Goal: Task Accomplishment & Management: Manage account settings

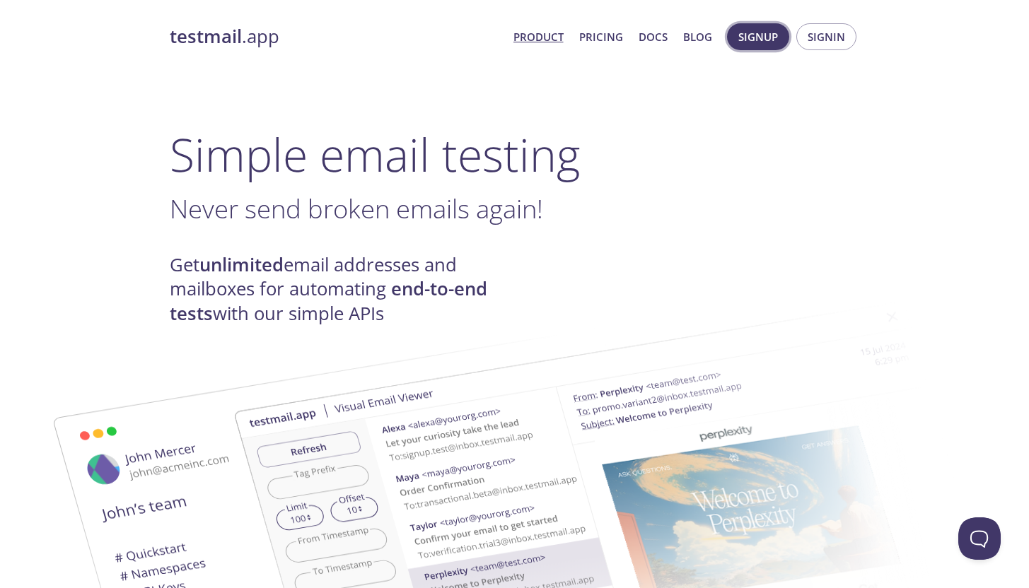
click at [765, 37] on span "Signup" at bounding box center [758, 37] width 40 height 18
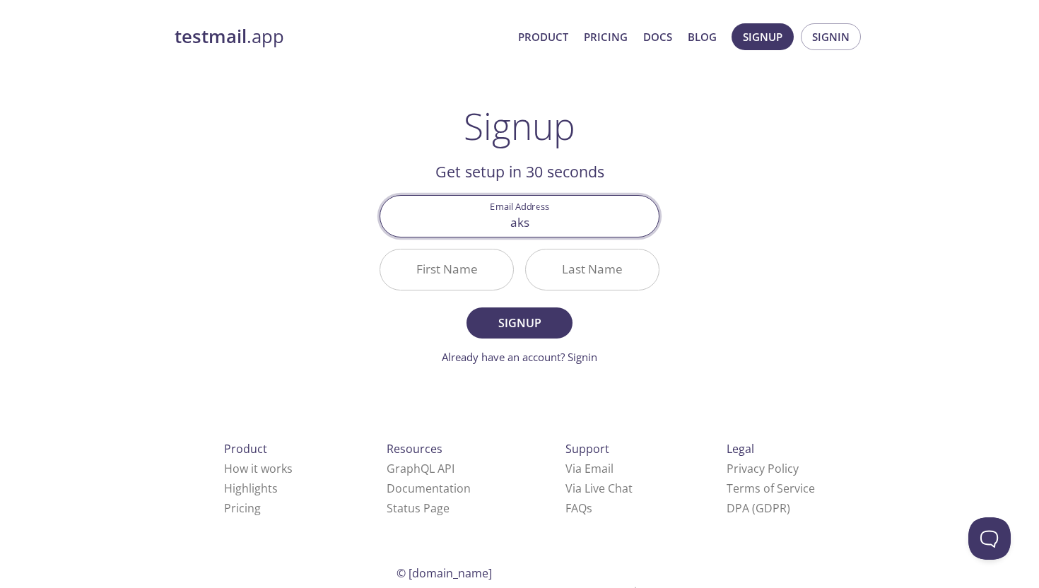
type input "[PERSON_NAME][EMAIL_ADDRESS][DOMAIN_NAME]"
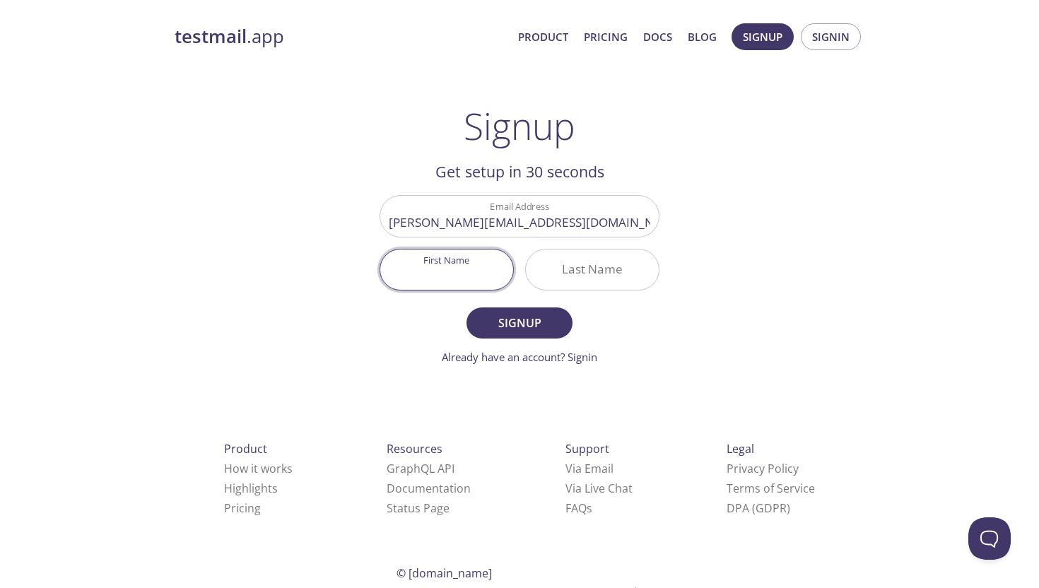
click at [455, 260] on input "First Name" at bounding box center [446, 270] width 133 height 40
type input "[PERSON_NAME]"
click at [554, 258] on input "Last Name" at bounding box center [592, 270] width 133 height 40
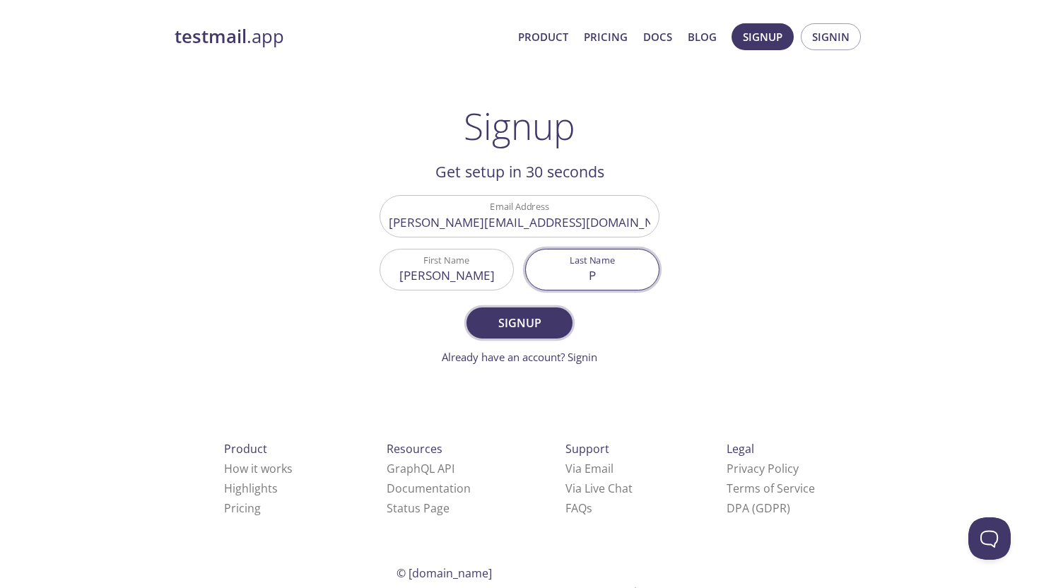
type input "P"
click at [529, 330] on span "Signup" at bounding box center [519, 323] width 75 height 20
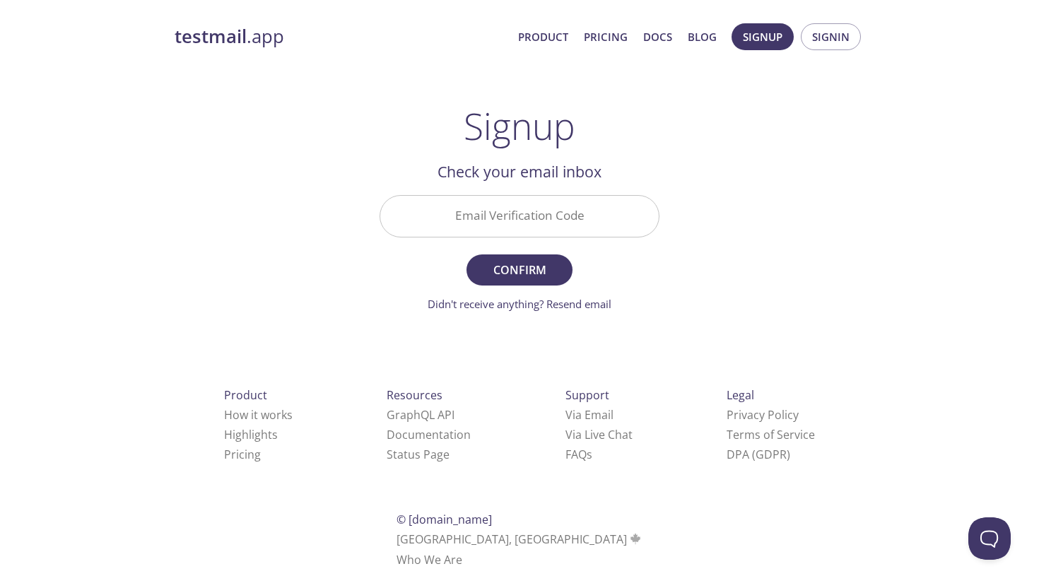
click at [600, 216] on input "Email Verification Code" at bounding box center [519, 216] width 279 height 40
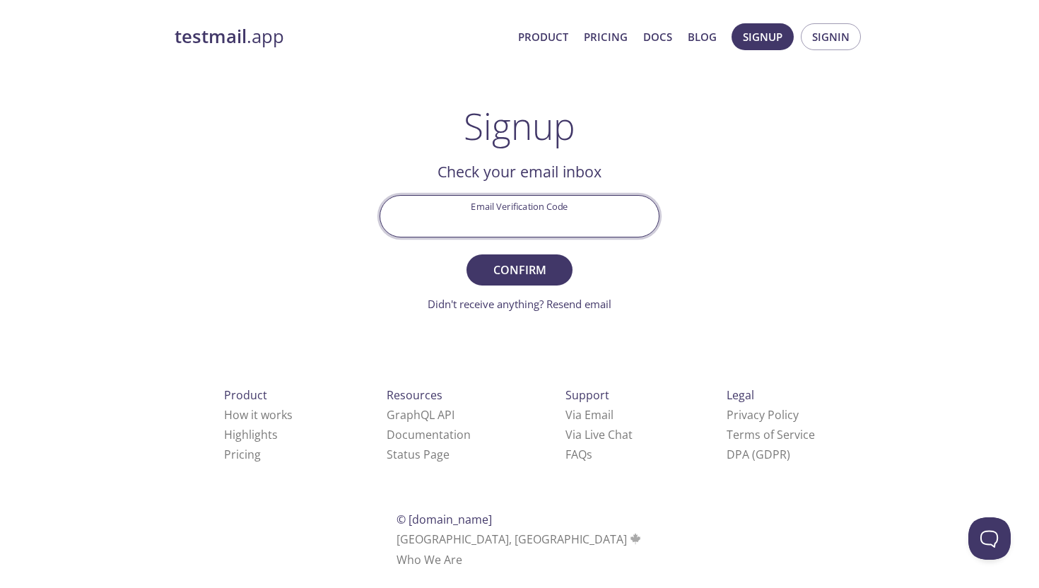
paste input "XBFYBJU"
type input "XBFYBJU"
click at [515, 274] on span "Confirm" at bounding box center [519, 270] width 75 height 20
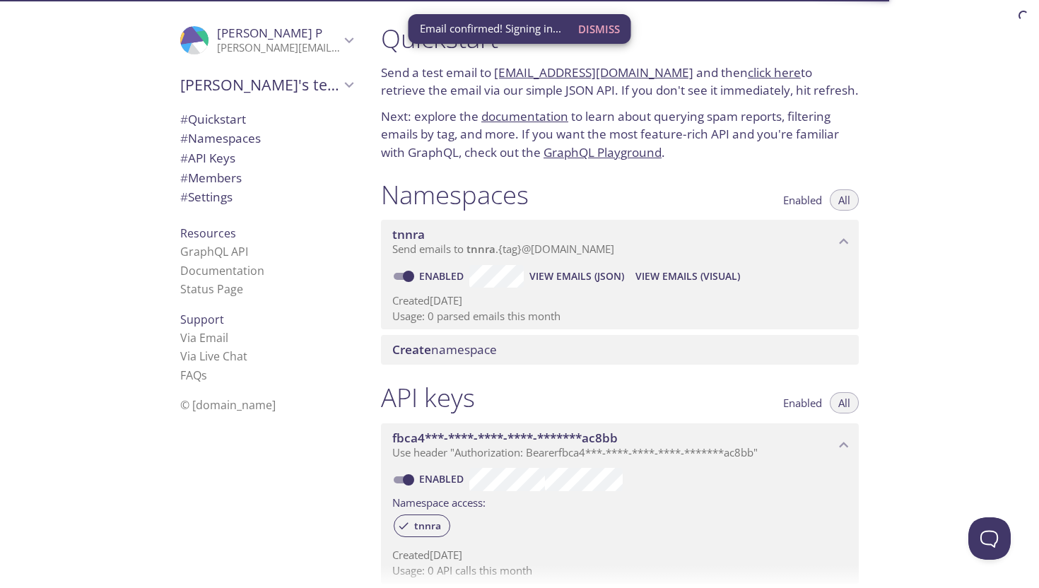
click at [619, 29] on span "Dismiss" at bounding box center [599, 29] width 42 height 18
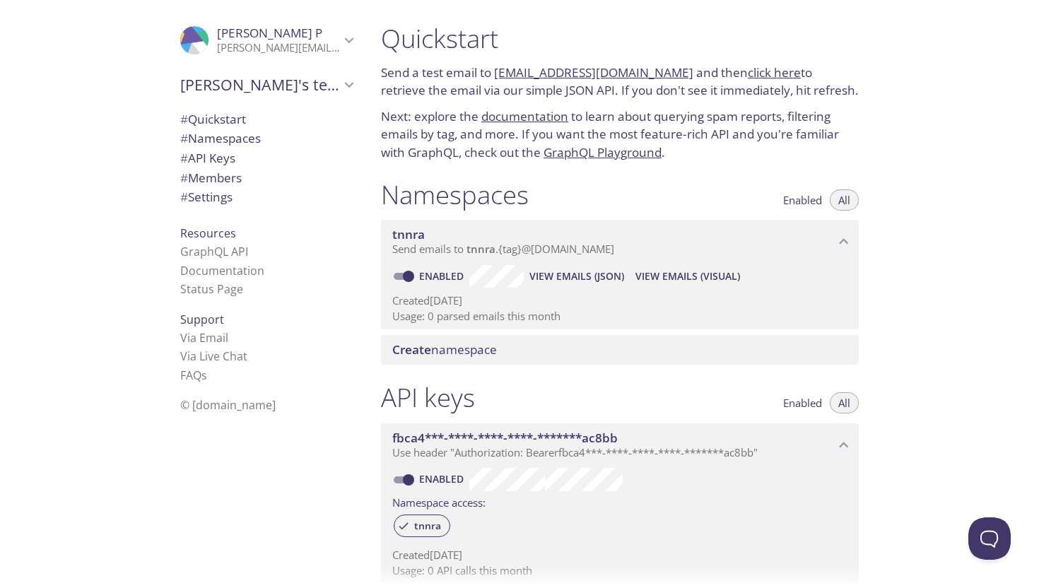
click at [563, 73] on link "[EMAIL_ADDRESS][DOMAIN_NAME]" at bounding box center [593, 72] width 199 height 16
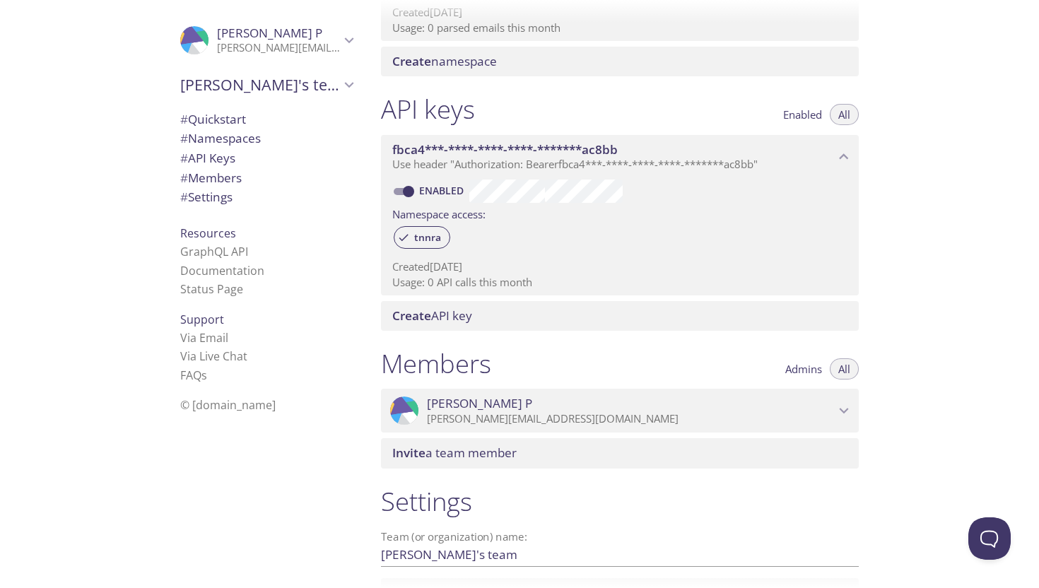
click at [196, 49] on div ".cls-1 { fill: #6d5ca8; } .cls-2 { fill: #3fc191; } .cls-3 { fill: #3b4752; } .…" at bounding box center [198, 40] width 37 height 28
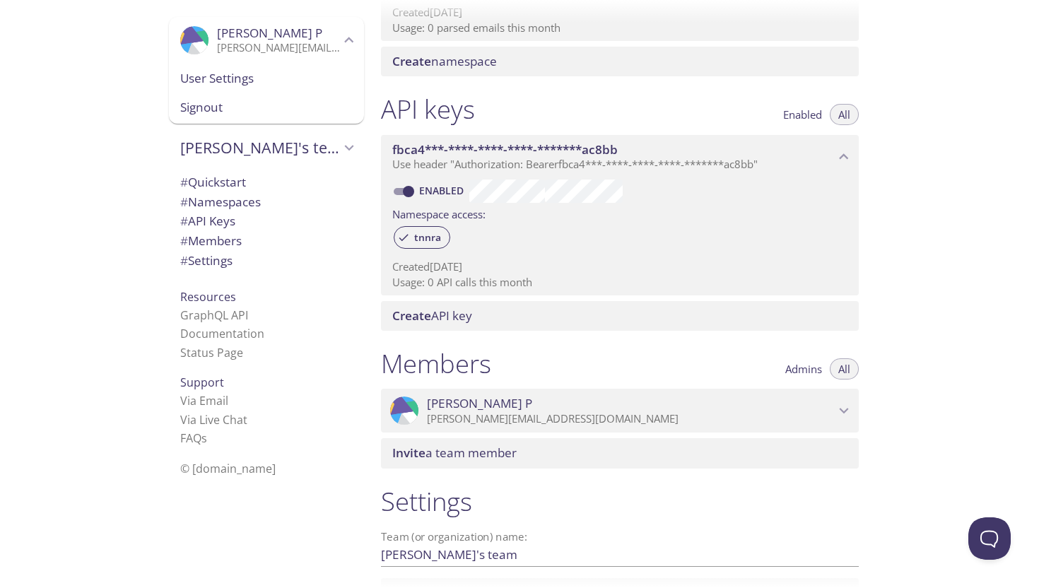
click at [213, 68] on div "User Settings" at bounding box center [266, 79] width 195 height 30
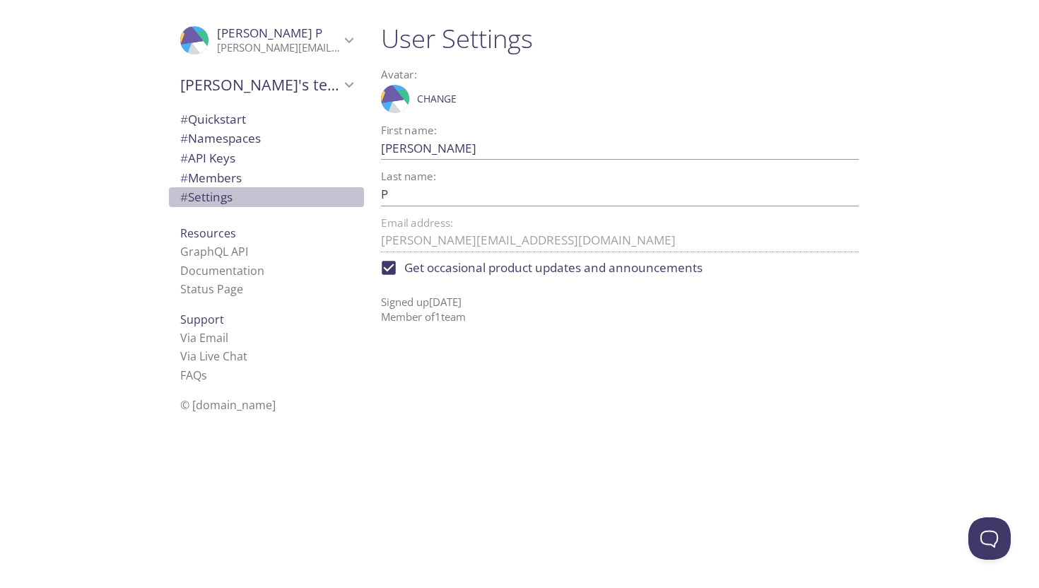
click at [235, 191] on span "# Settings" at bounding box center [266, 197] width 172 height 18
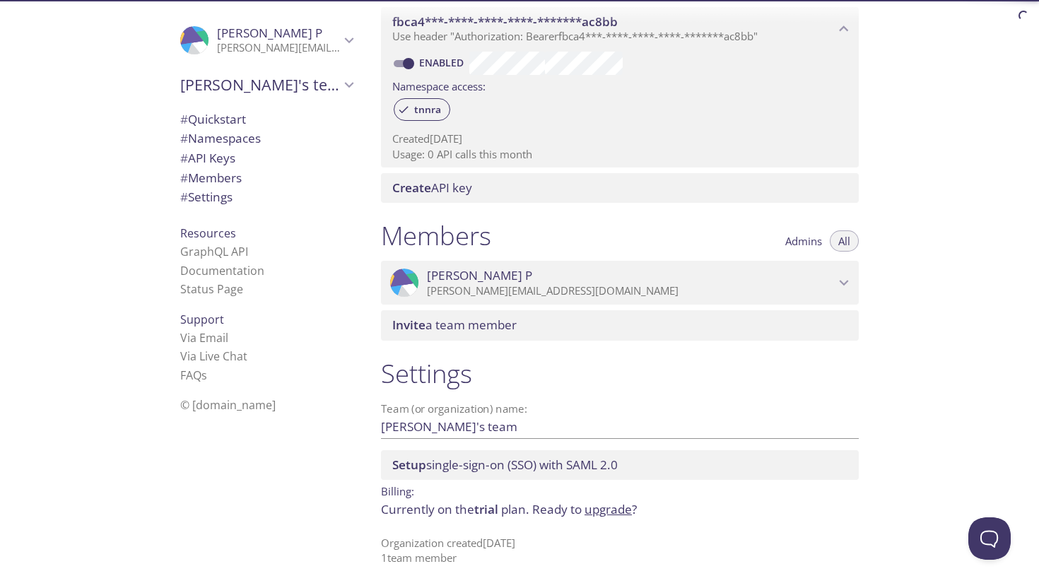
scroll to position [417, 0]
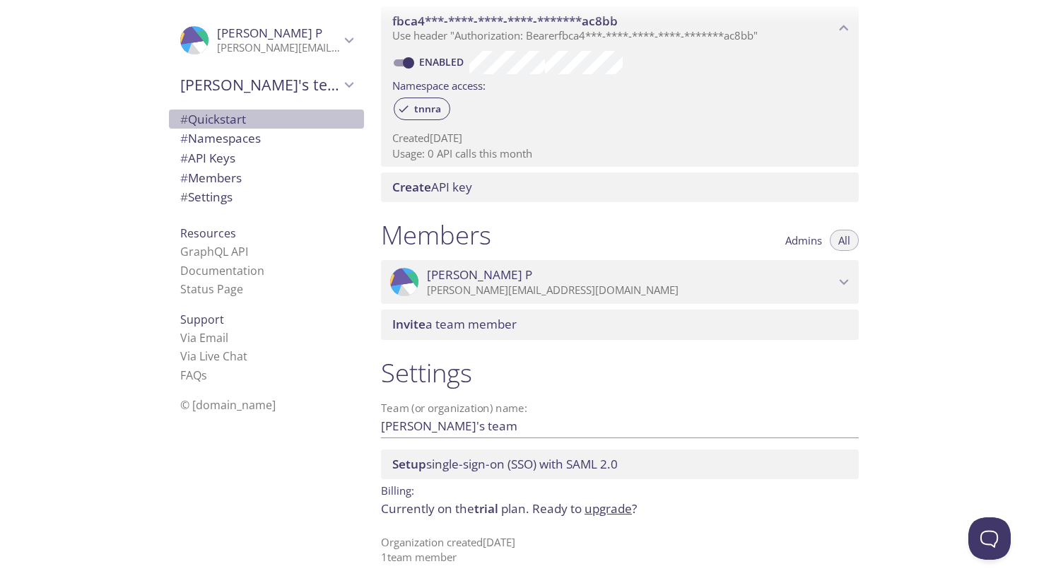
click at [228, 128] on div "# Quickstart" at bounding box center [266, 120] width 195 height 20
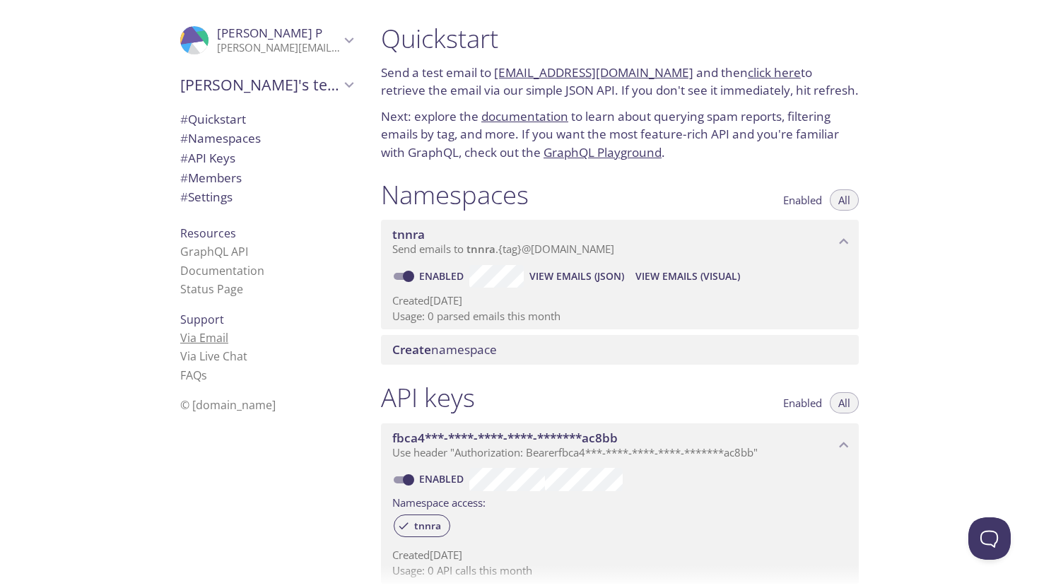
click at [203, 339] on link "Via Email" at bounding box center [204, 338] width 48 height 16
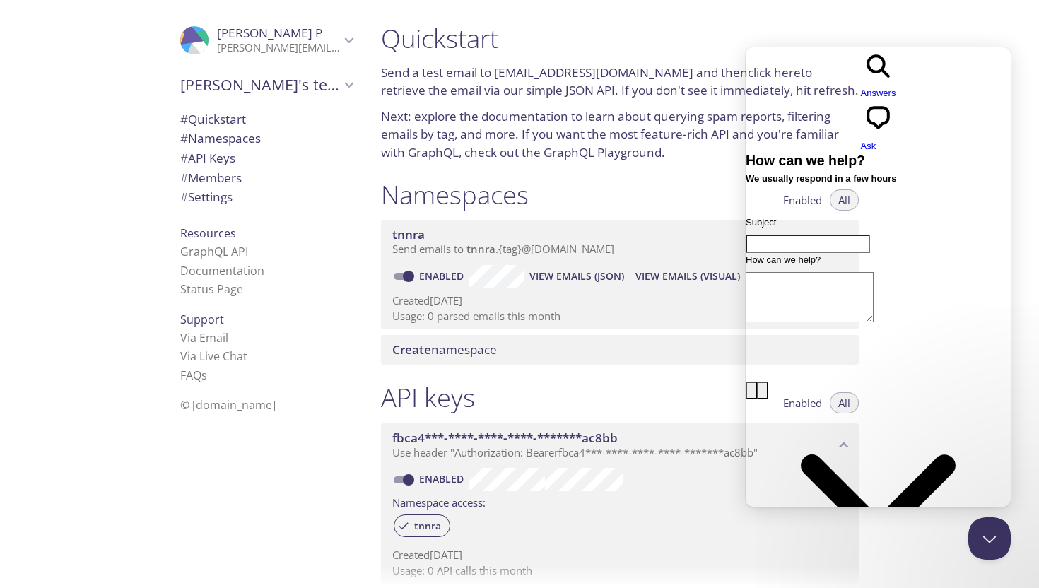
click at [696, 167] on div "Quickstart Send a test email to [EMAIL_ADDRESS][DOMAIN_NAME] and then click her…" at bounding box center [620, 92] width 501 height 156
click at [983, 521] on button "Close Beacon popover" at bounding box center [987, 536] width 42 height 42
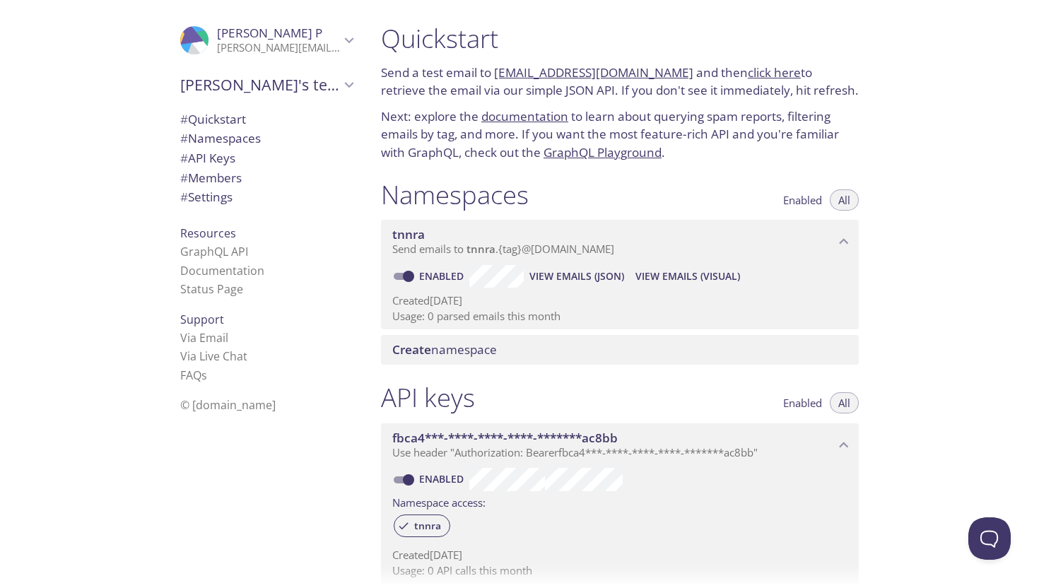
click at [221, 41] on p "[PERSON_NAME][EMAIL_ADDRESS][DOMAIN_NAME]" at bounding box center [278, 48] width 123 height 14
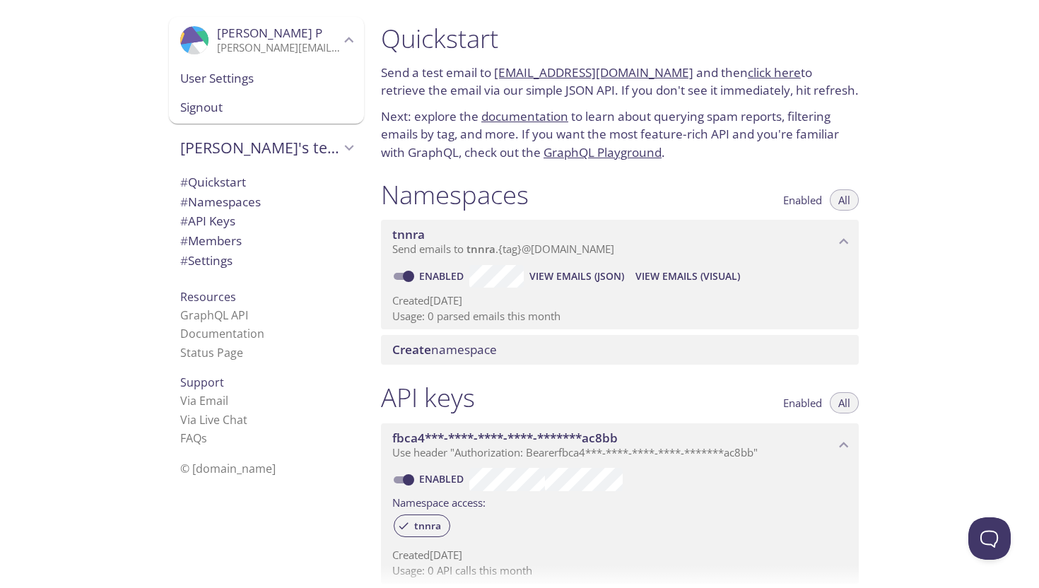
click at [259, 105] on span "Signout" at bounding box center [266, 107] width 172 height 18
